Goal: Transaction & Acquisition: Purchase product/service

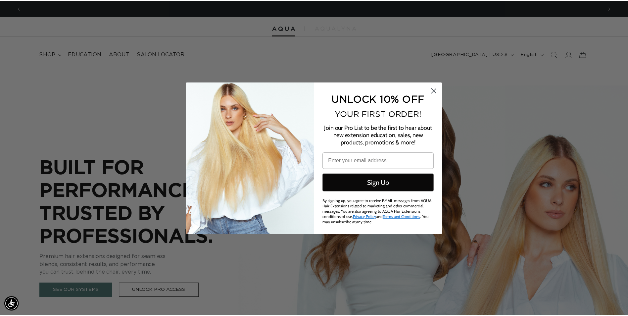
scroll to position [0, 586]
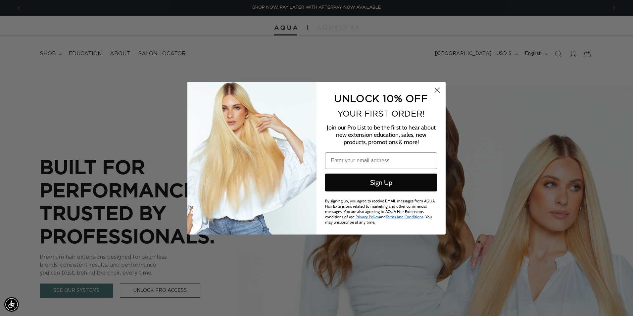
click at [435, 90] on circle "Close dialog" at bounding box center [437, 89] width 11 height 11
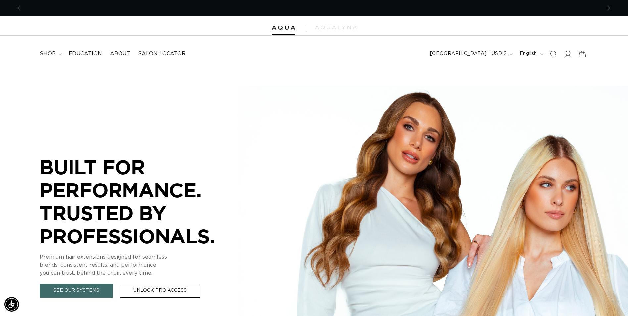
click at [568, 56] on icon at bounding box center [567, 53] width 7 height 7
click at [567, 62] on header "FEATURED Last Chance SHOP BY SYSTEM Q Weft Hand Tied Weft Machine Weft Tape In …" at bounding box center [314, 52] width 628 height 32
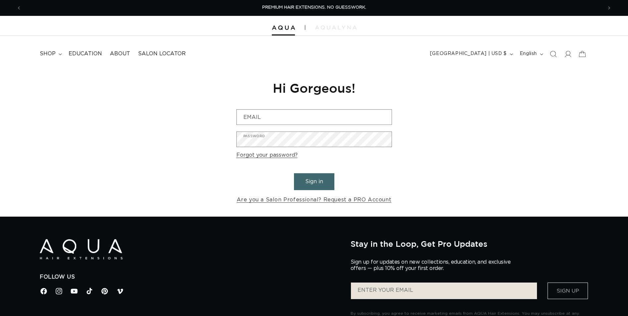
type input "agarciaxo3@gmail.com"
click at [324, 178] on button "Sign in" at bounding box center [314, 181] width 40 height 17
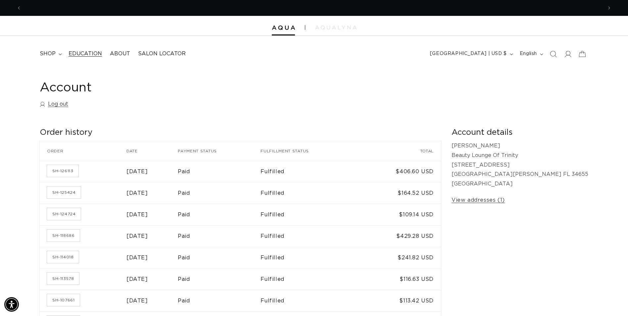
scroll to position [0, 581]
click at [58, 56] on summary "shop" at bounding box center [50, 53] width 29 height 15
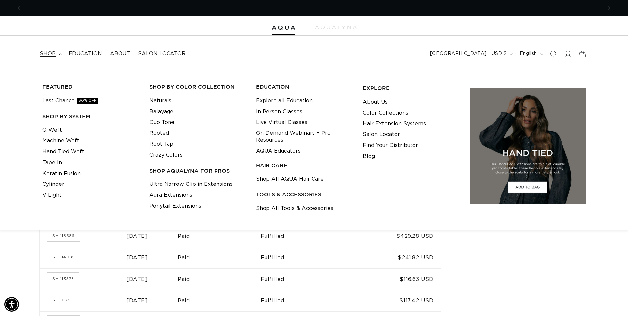
scroll to position [0, 1162]
click at [64, 97] on link "Last Chance 30% OFF" at bounding box center [70, 100] width 56 height 11
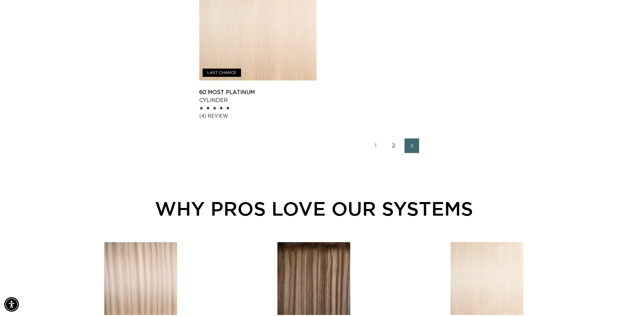
scroll to position [0, 581]
click at [417, 151] on link "Next page" at bounding box center [412, 145] width 15 height 15
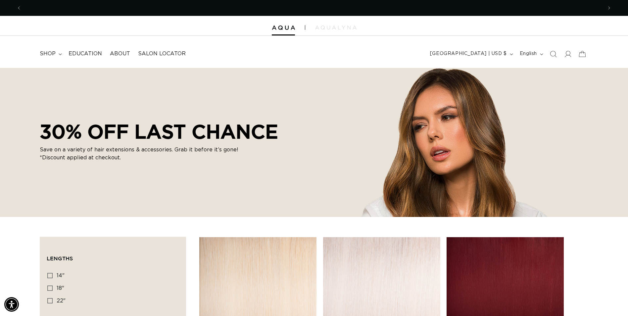
scroll to position [0, 1162]
